Goal: Transaction & Acquisition: Purchase product/service

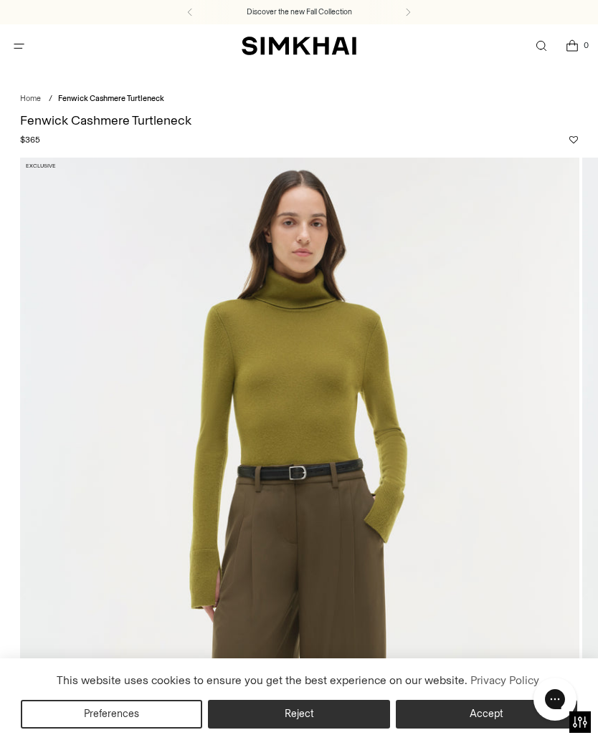
click at [490, 712] on button "Accept" at bounding box center [486, 714] width 181 height 29
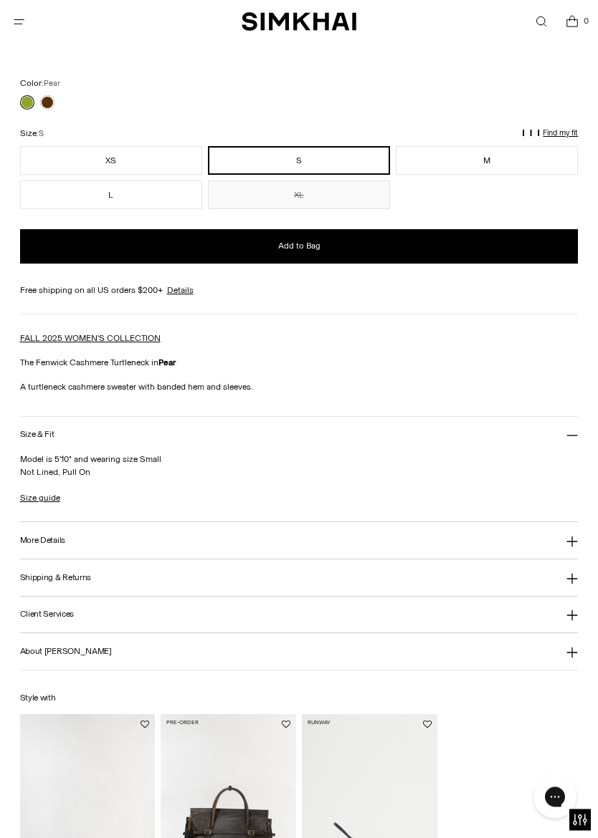
scroll to position [960, 0]
click at [44, 505] on link "Size guide" at bounding box center [40, 498] width 40 height 13
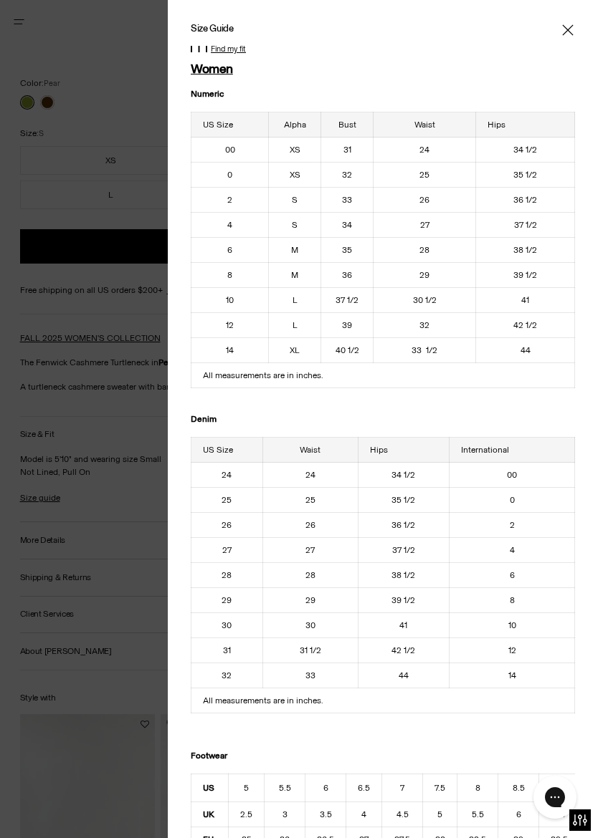
click at [554, 28] on div at bounding box center [383, 30] width 384 height 14
click at [570, 24] on icon "Close" at bounding box center [567, 30] width 11 height 14
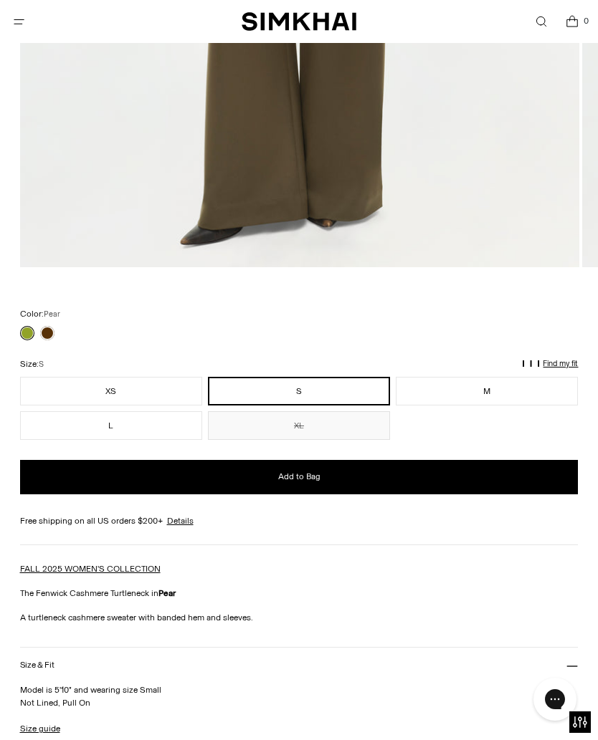
scroll to position [727, 0]
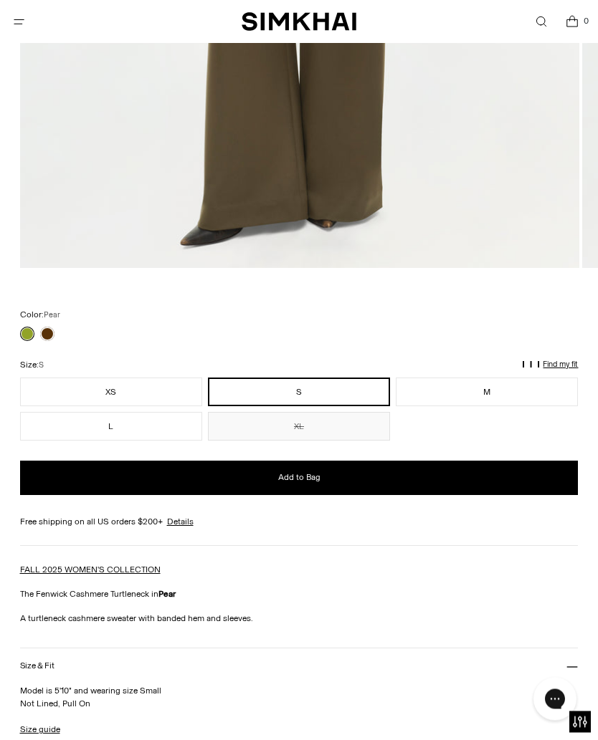
click at [560, 365] on p "Find my fit" at bounding box center [559, 365] width 35 height 9
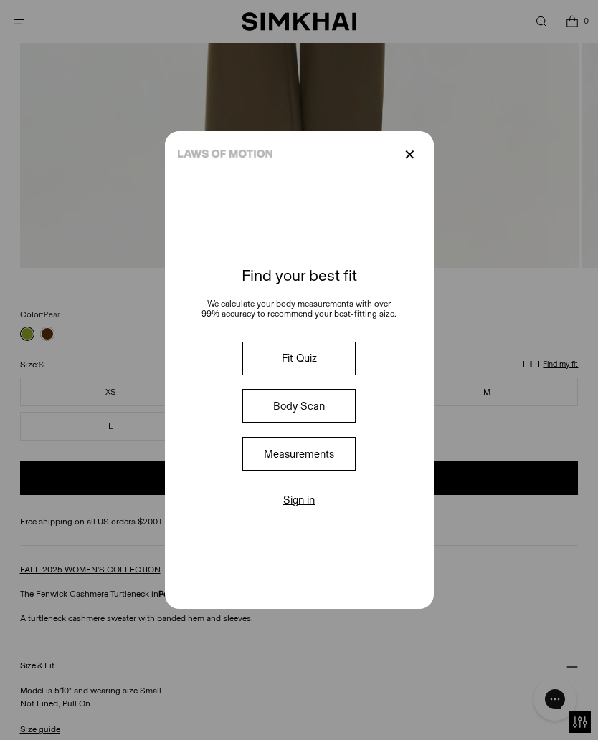
click at [406, 145] on p "✕" at bounding box center [409, 155] width 19 height 24
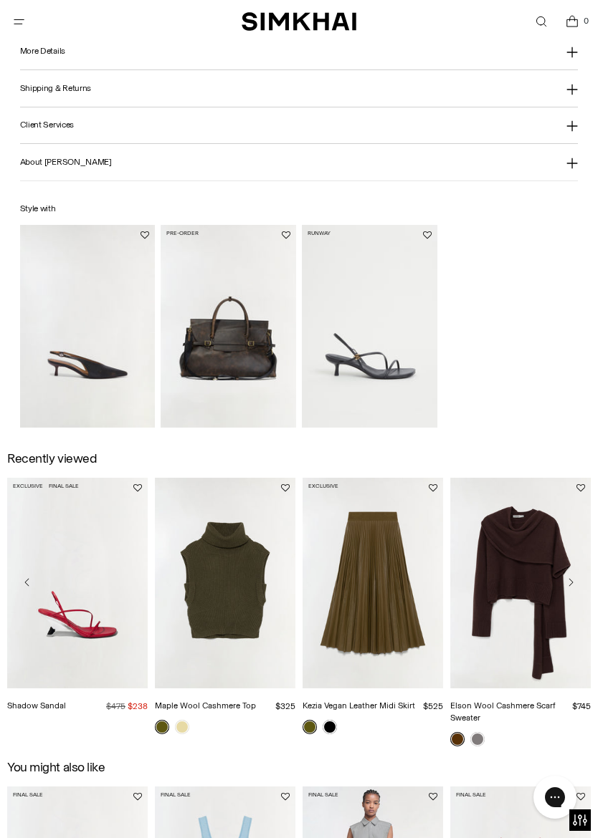
scroll to position [1459, 0]
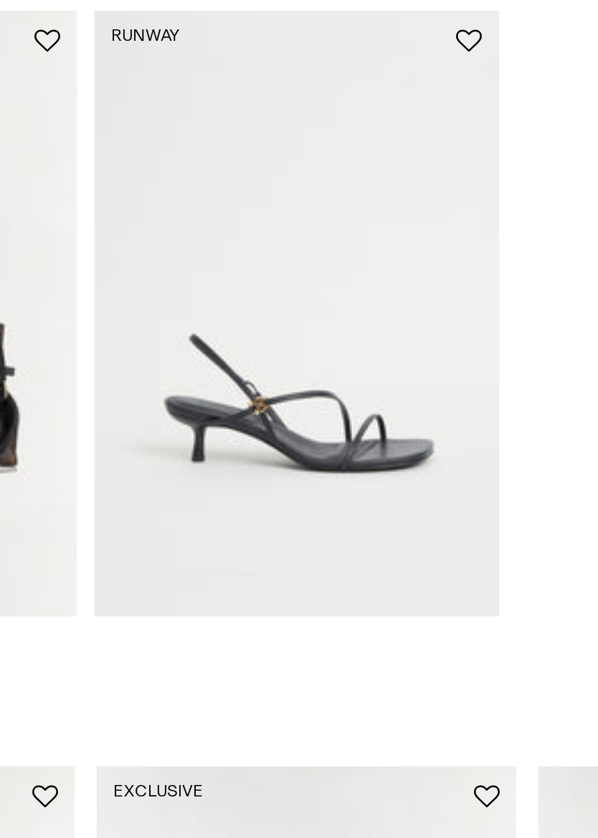
click at [302, 215] on img "Cedonia Kitten Heel Sandal" at bounding box center [369, 316] width 135 height 203
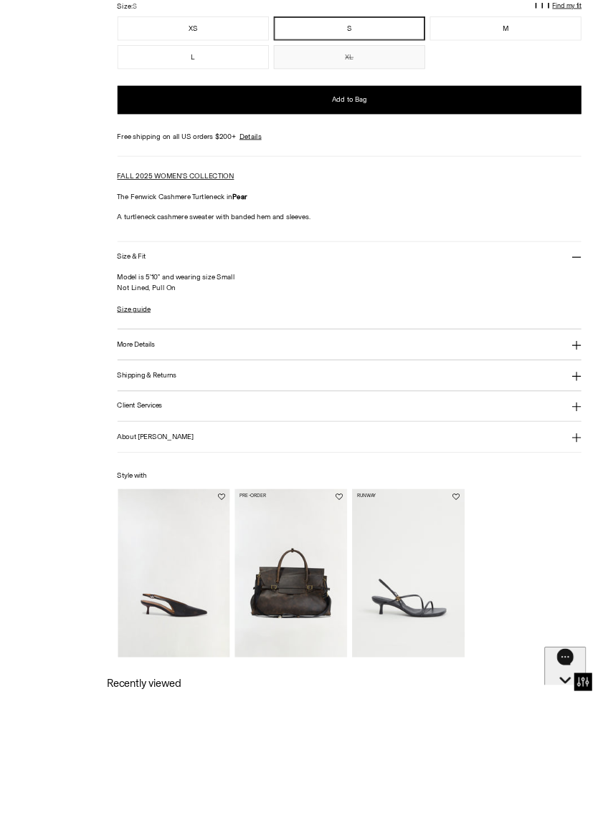
scroll to position [1416, 0]
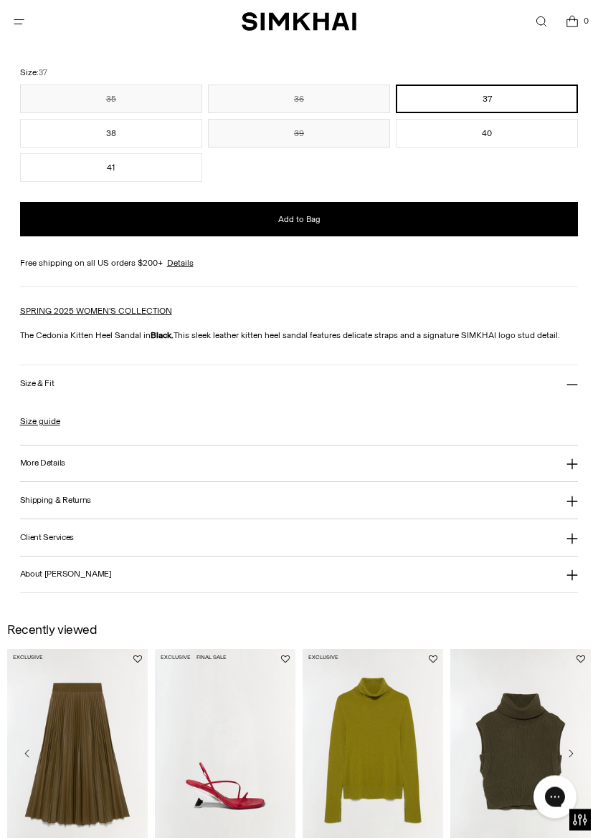
scroll to position [972, 0]
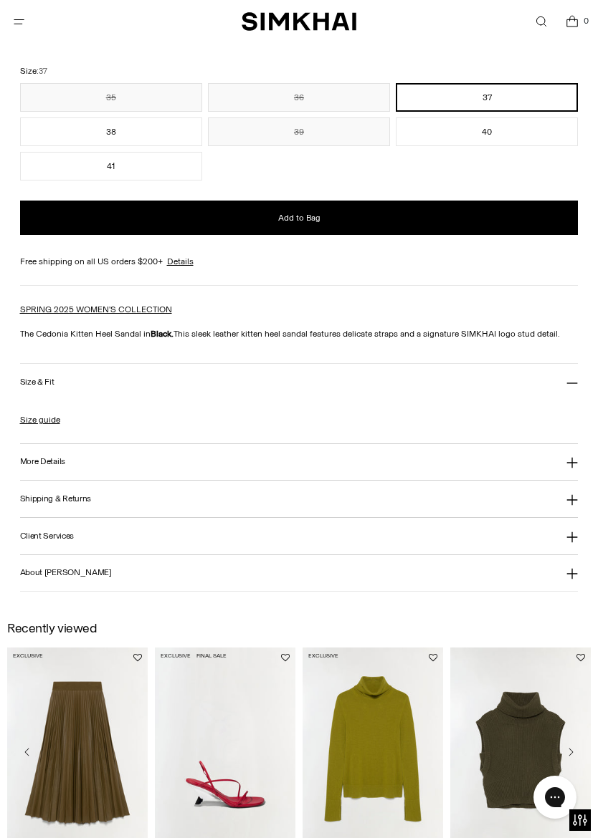
click at [575, 476] on button "More Details" at bounding box center [299, 462] width 558 height 37
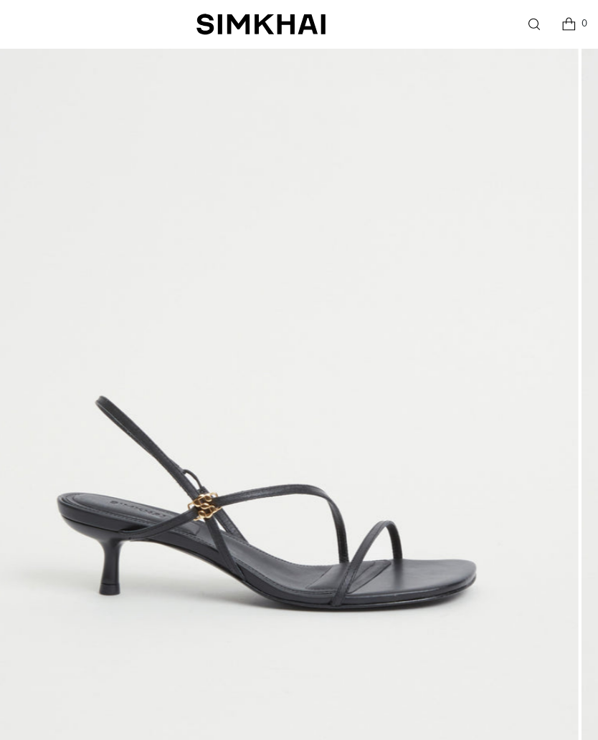
scroll to position [252, 0]
